Goal: Transaction & Acquisition: Purchase product/service

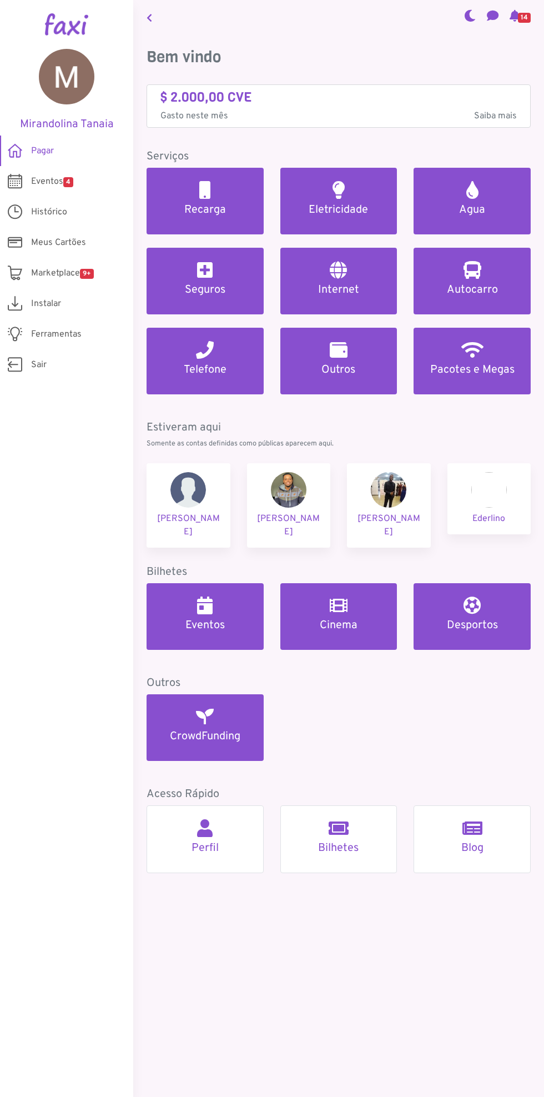
click at [501, 111] on span "Saiba mais" at bounding box center [495, 115] width 43 height 13
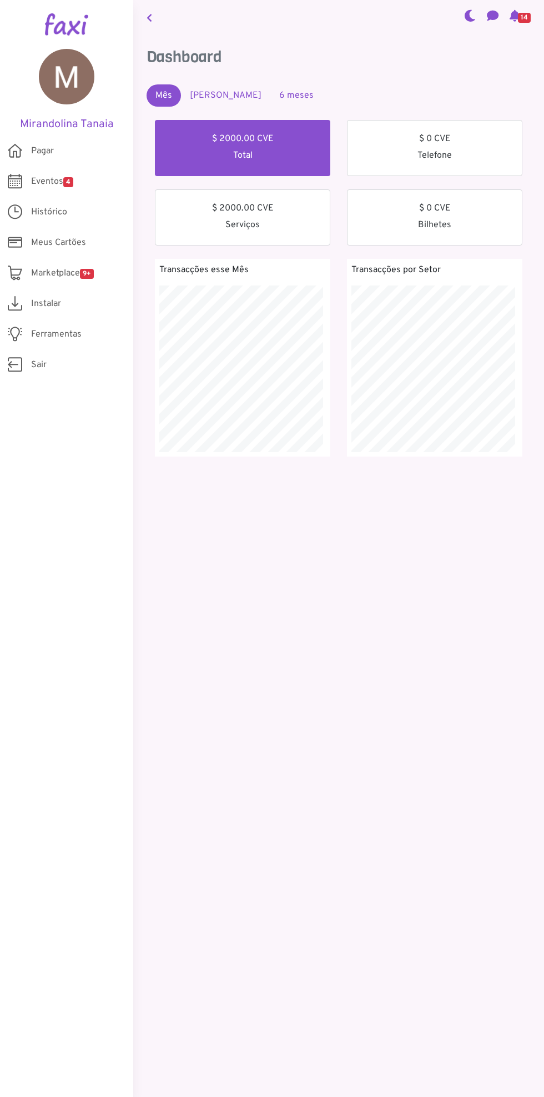
scroll to position [198, 189]
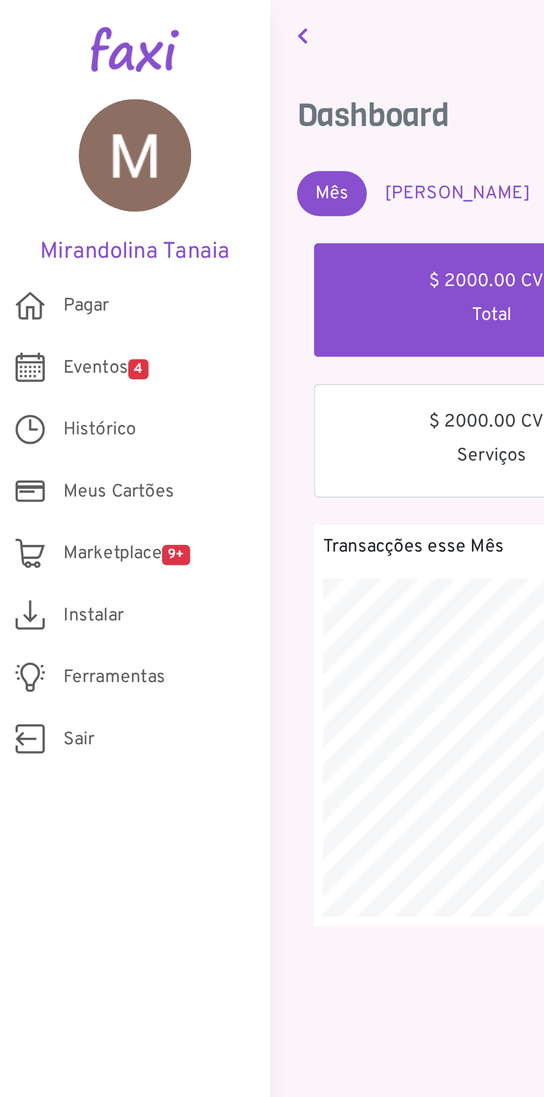
click at [71, 166] on link "Pagar" at bounding box center [66, 151] width 133 height 31
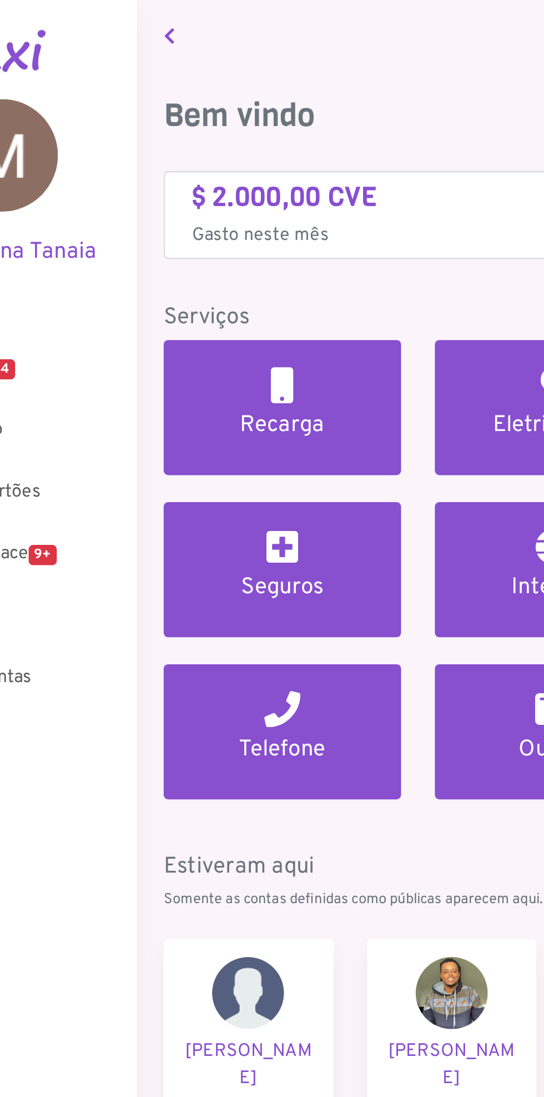
click at [219, 104] on h4 "$ 2.000,00 CVE" at bounding box center [339, 97] width 357 height 16
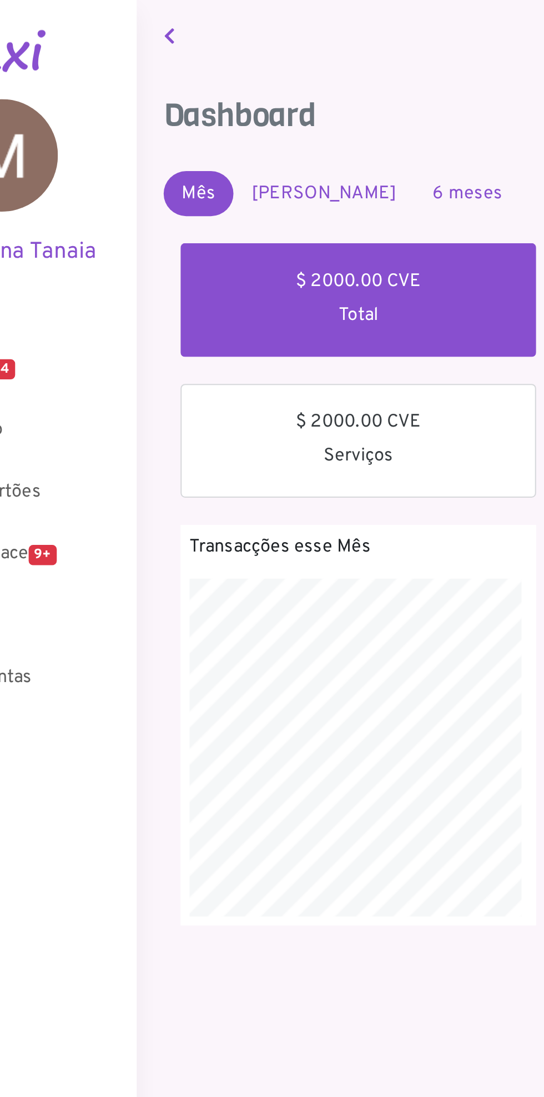
scroll to position [198, 189]
click at [268, 144] on div "$ 2000.00 CVE Total" at bounding box center [243, 148] width 176 height 56
click at [279, 88] on link "6 meses" at bounding box center [297, 95] width 52 height 22
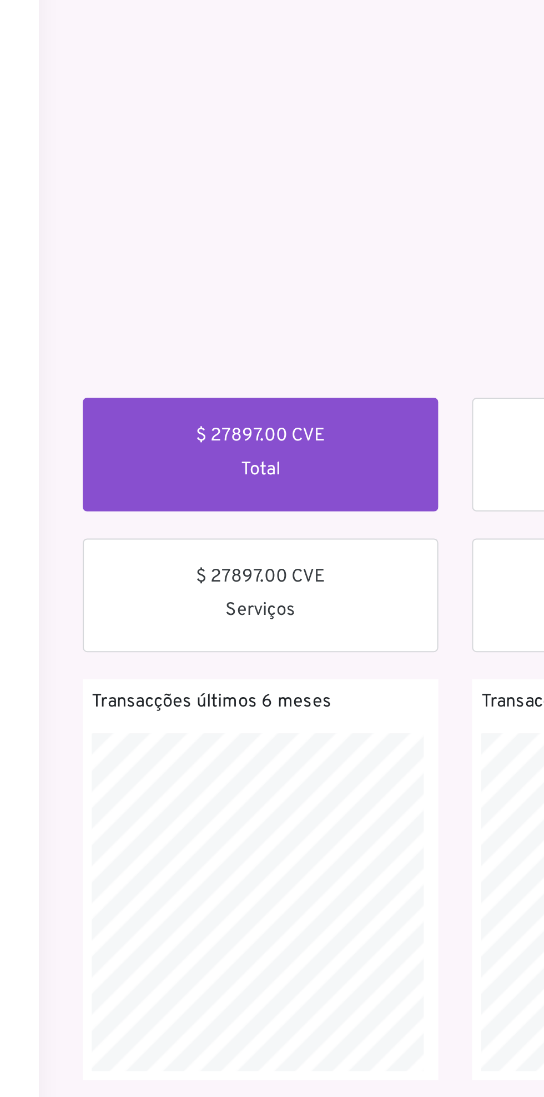
scroll to position [0, 0]
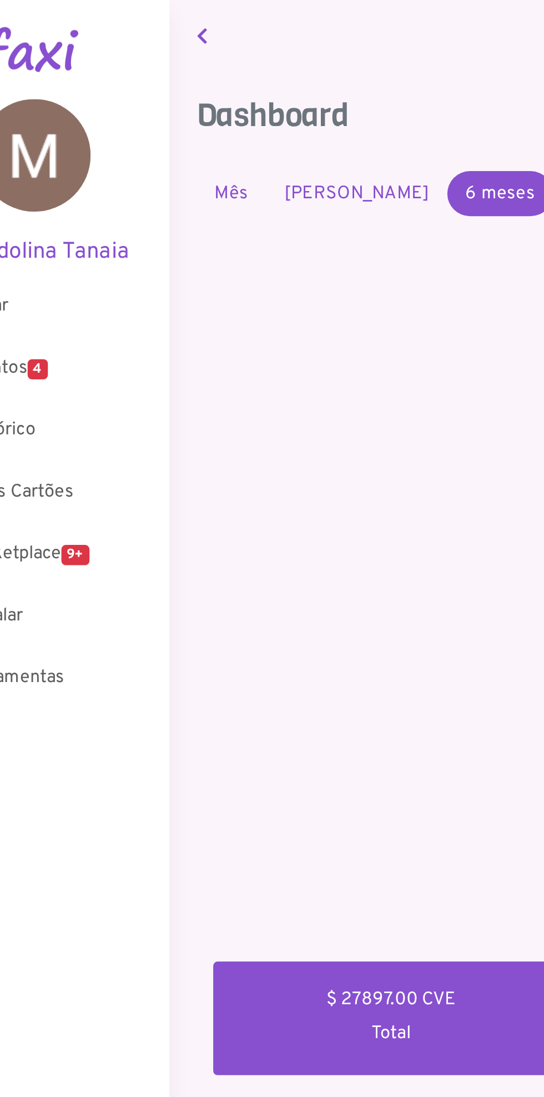
click at [212, 94] on link "Mês Passado" at bounding box center [225, 95] width 89 height 22
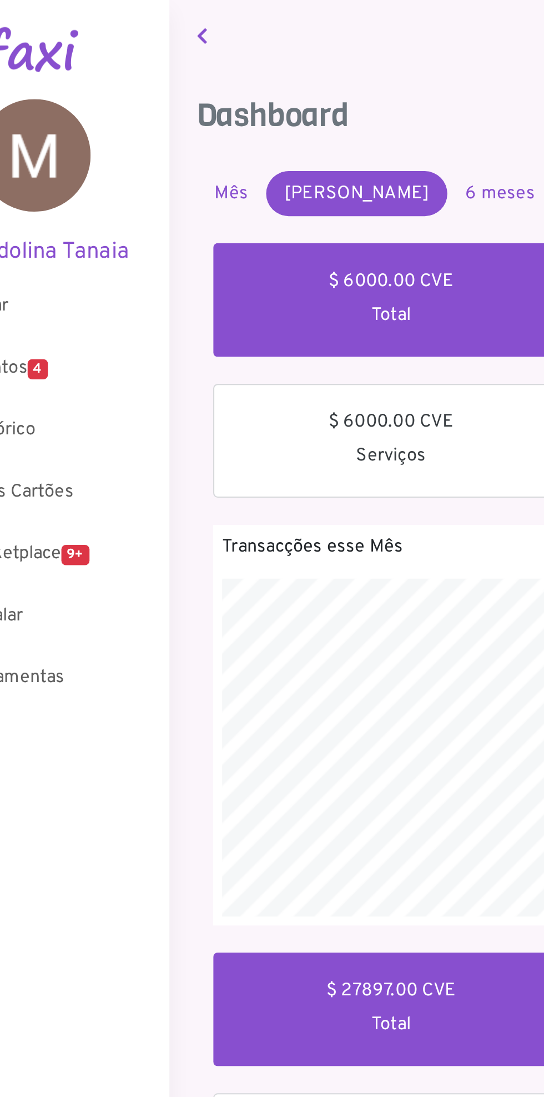
scroll to position [198, 189]
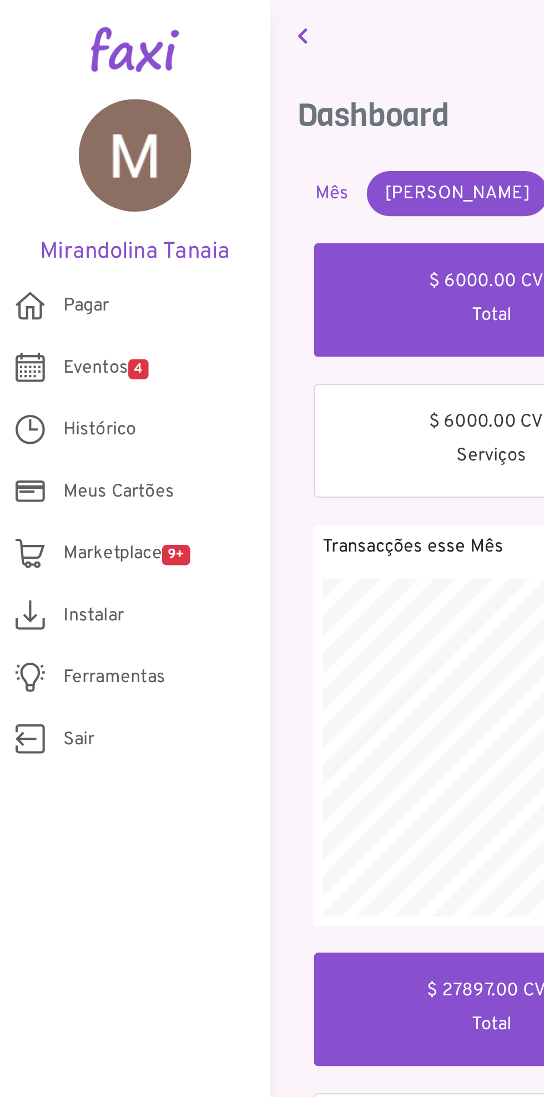
click at [73, 177] on span "Eventos 4" at bounding box center [52, 181] width 42 height 13
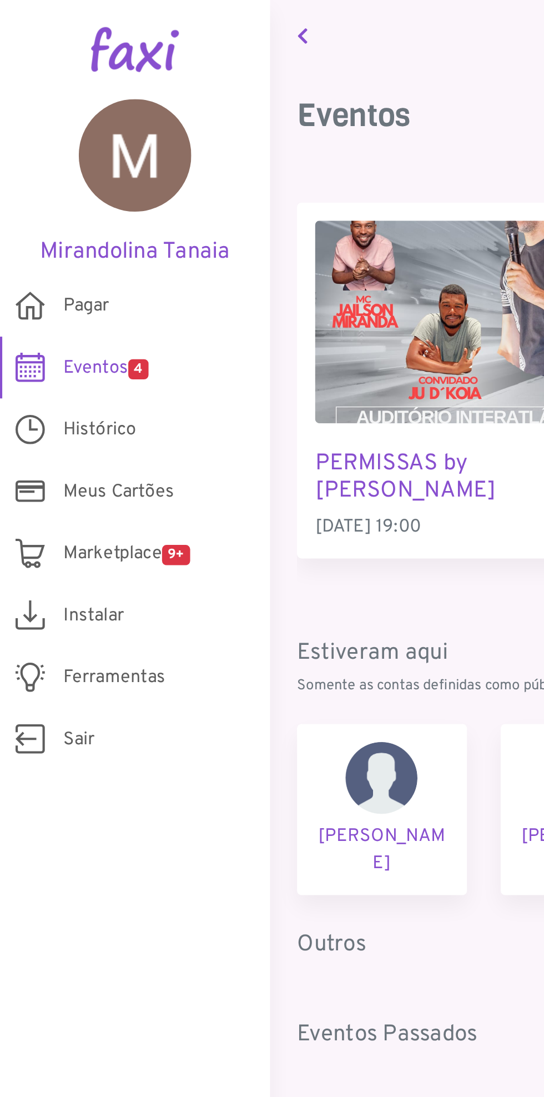
click at [61, 208] on span "Histórico" at bounding box center [49, 212] width 36 height 13
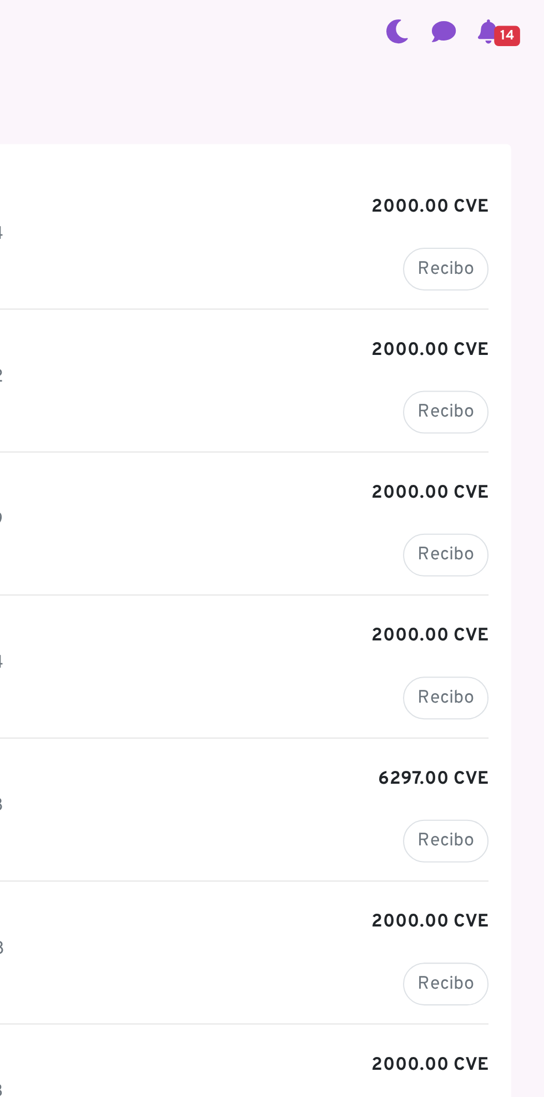
click at [526, 4] on link "14" at bounding box center [521, 17] width 30 height 38
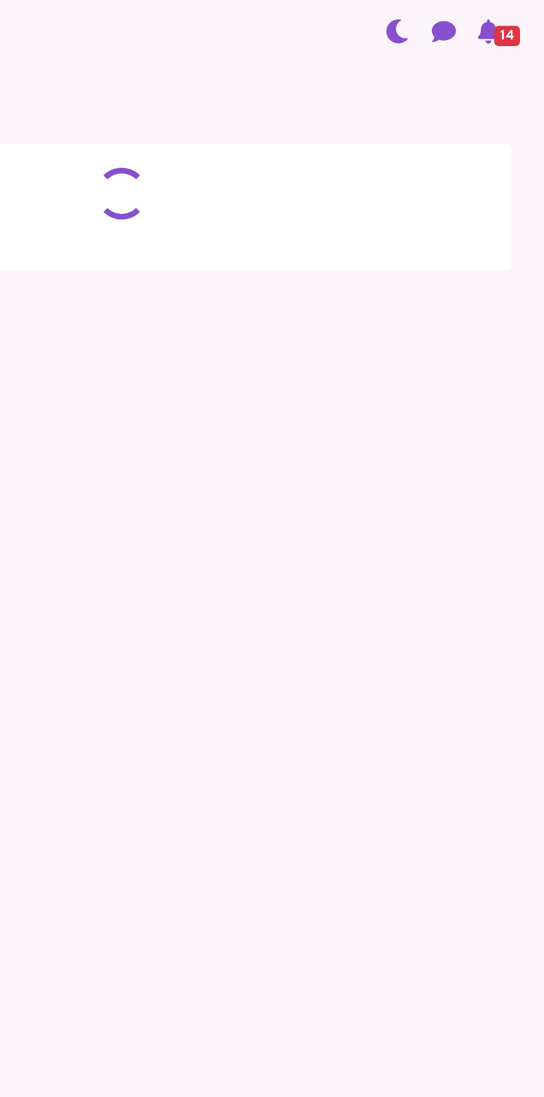
click at [519, 18] on span "14" at bounding box center [524, 18] width 13 height 10
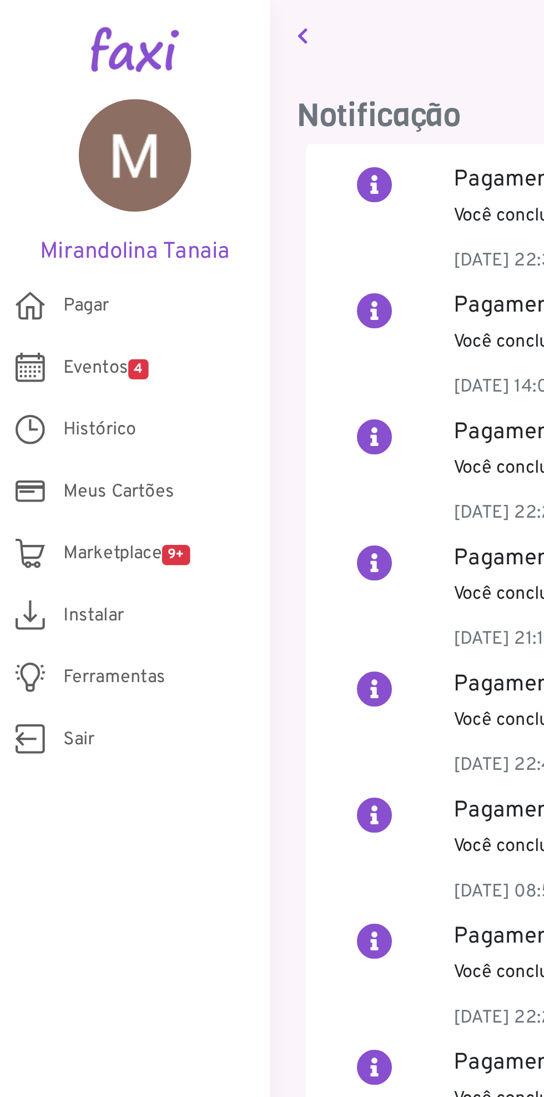
click at [48, 147] on span "Pagar" at bounding box center [42, 150] width 23 height 13
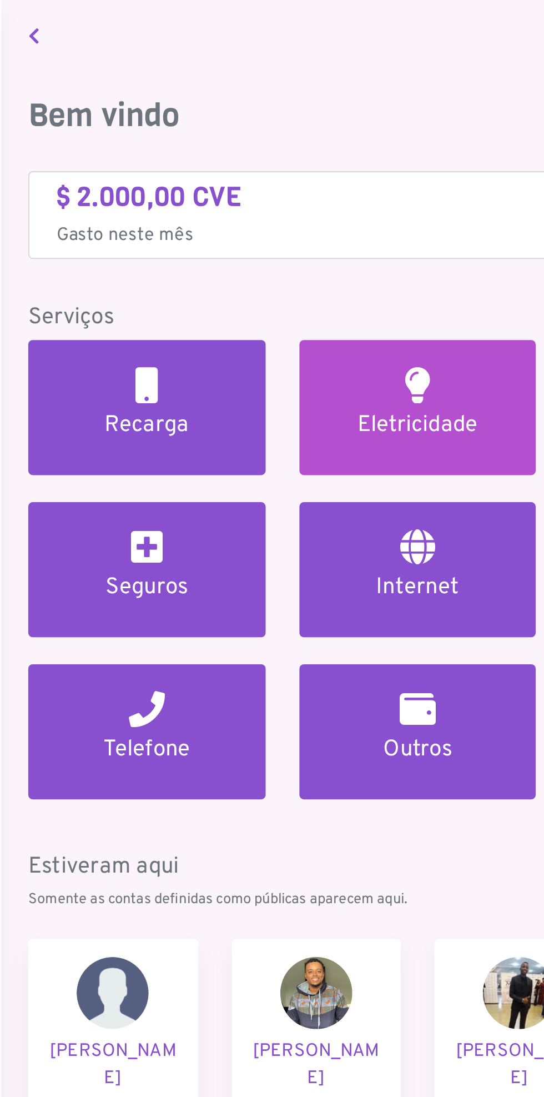
click at [342, 200] on link "Eletricidade" at bounding box center [339, 201] width 117 height 67
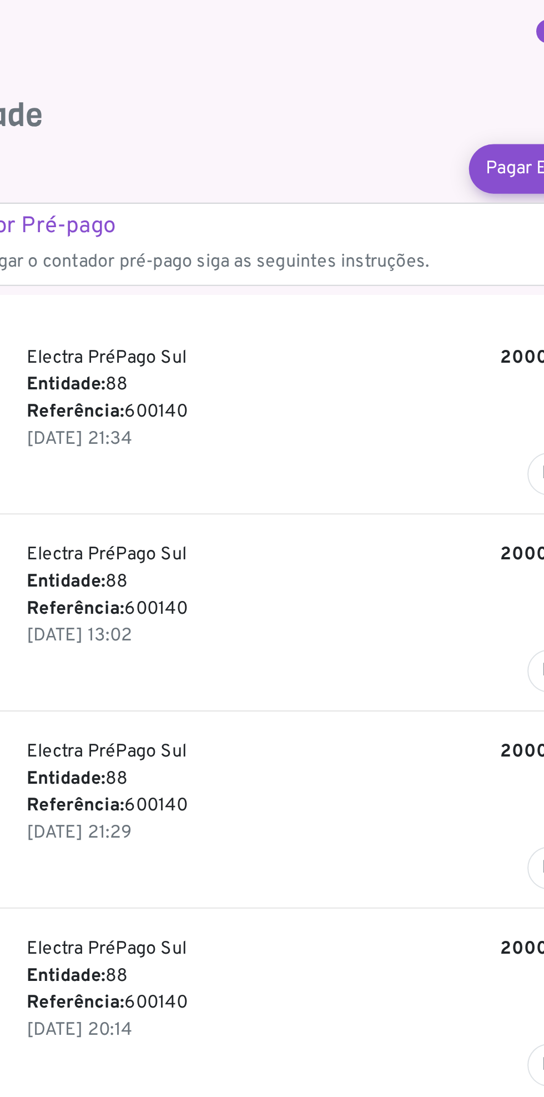
click at [269, 187] on p "Entidade: 88" at bounding box center [370, 189] width 292 height 13
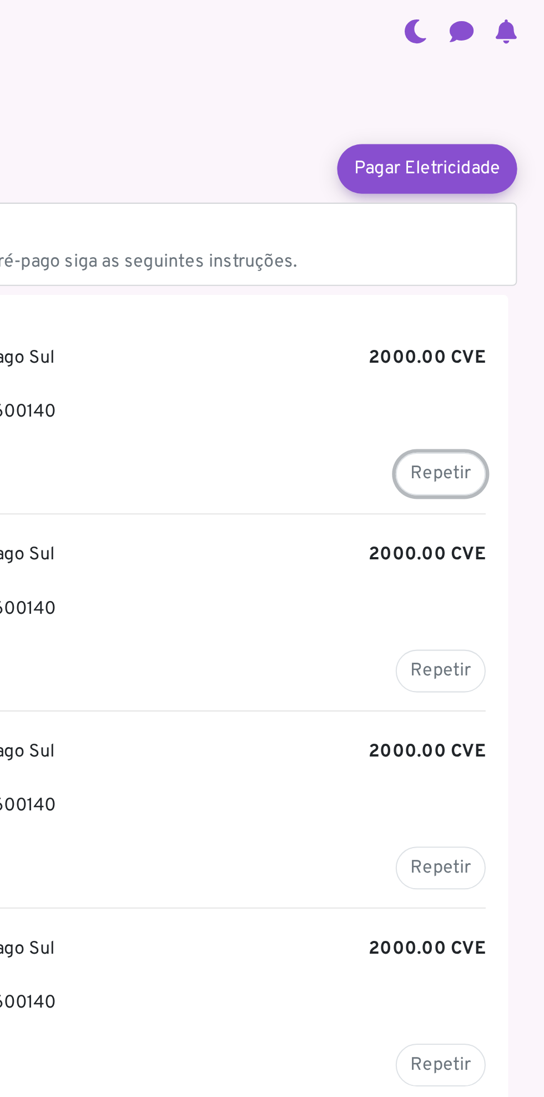
click at [497, 234] on button "Repetir" at bounding box center [493, 233] width 44 height 21
type input "******"
type input "*******"
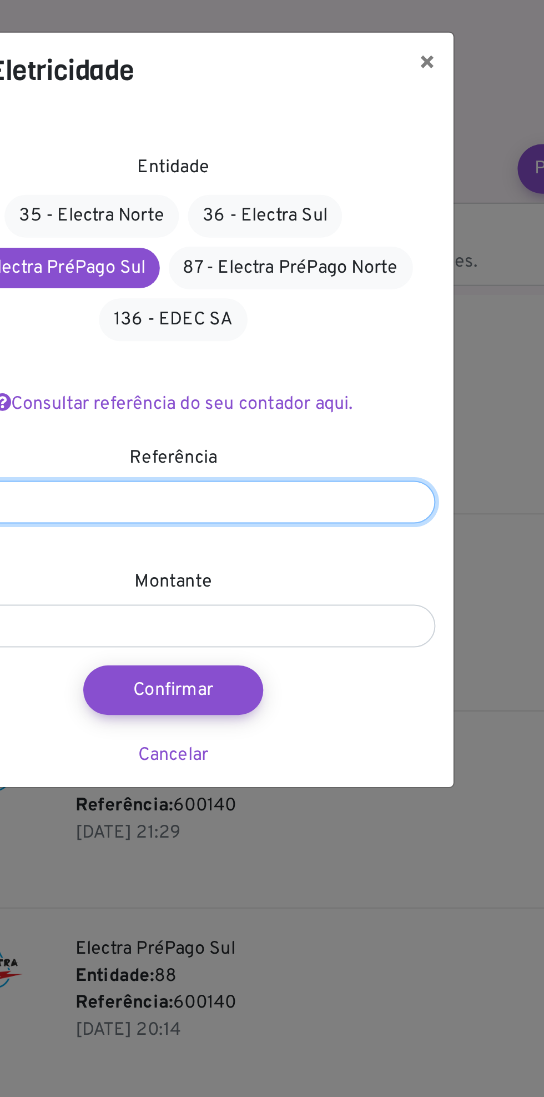
click at [314, 243] on input "******" at bounding box center [272, 247] width 259 height 21
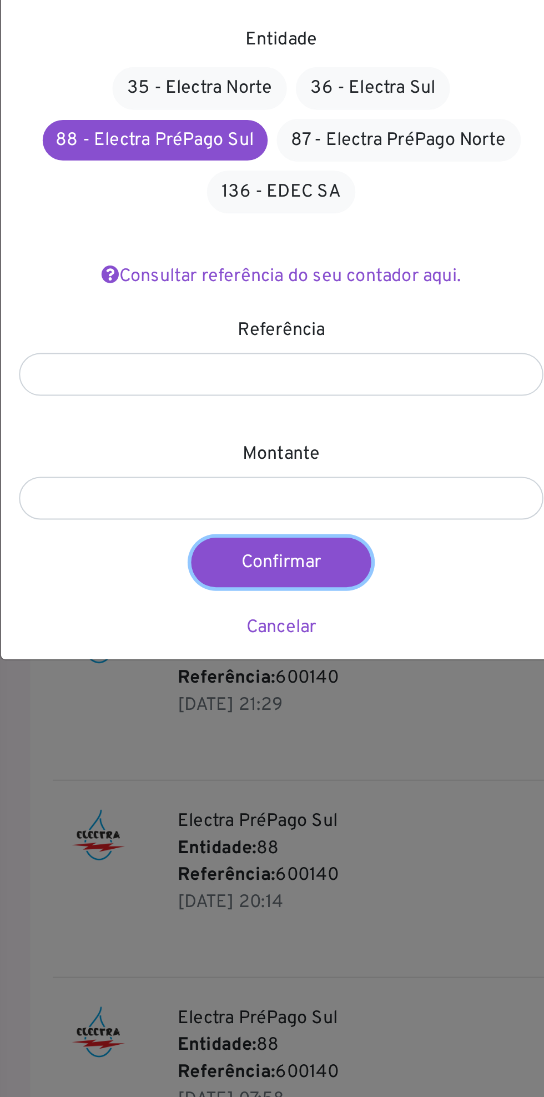
click at [289, 339] on button "Confirmar" at bounding box center [275, 340] width 89 height 24
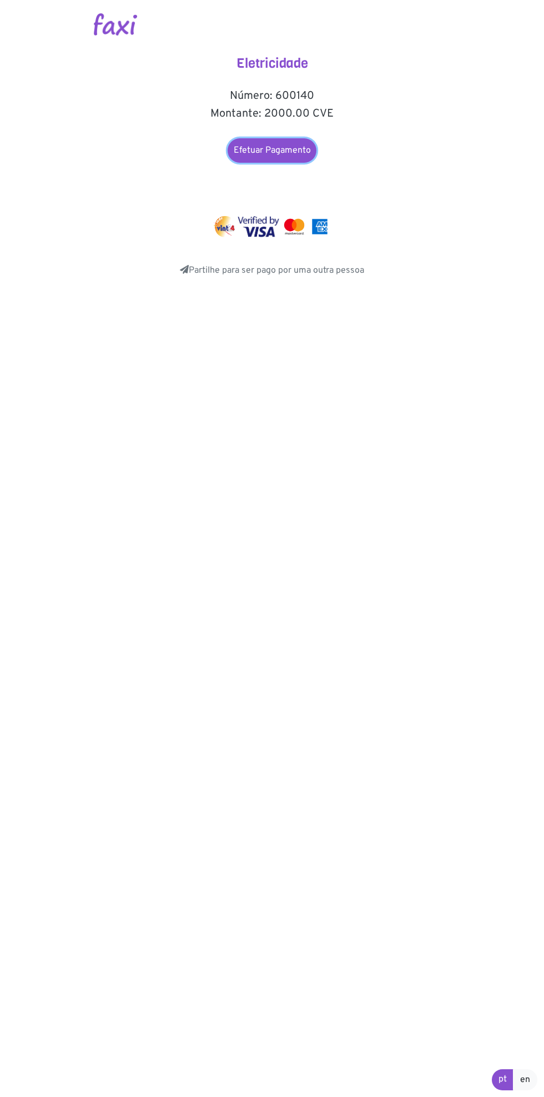
click at [283, 146] on link "Efetuar Pagamento" at bounding box center [272, 150] width 89 height 24
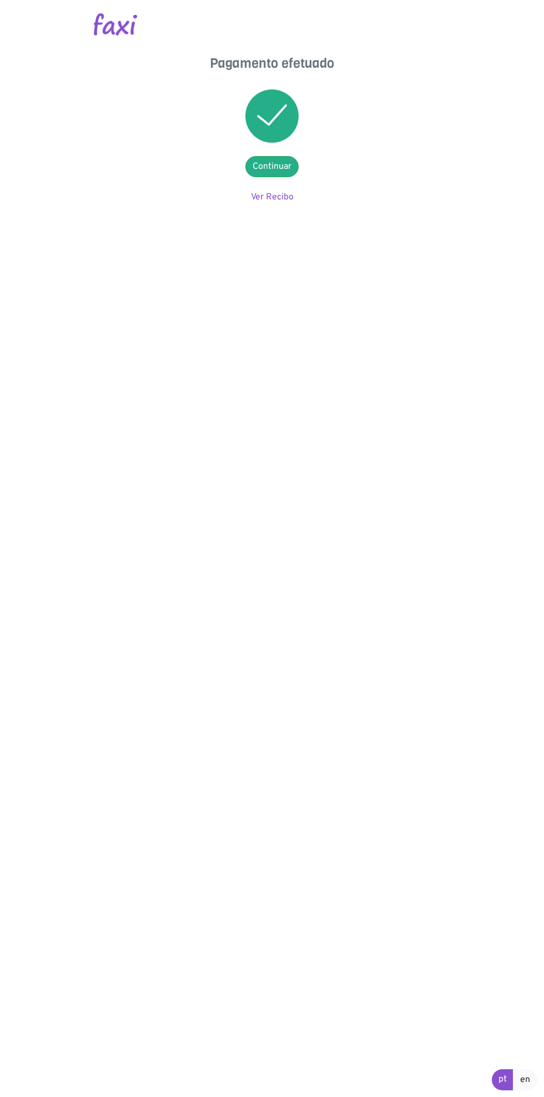
click at [413, 211] on html "Pagamento efetuado Continuar Ver Recibo pt en" at bounding box center [272, 105] width 544 height 211
click at [383, 211] on html "Pagamento efetuado Continuar Ver Recibo pt en" at bounding box center [272, 105] width 544 height 211
